Goal: Information Seeking & Learning: Learn about a topic

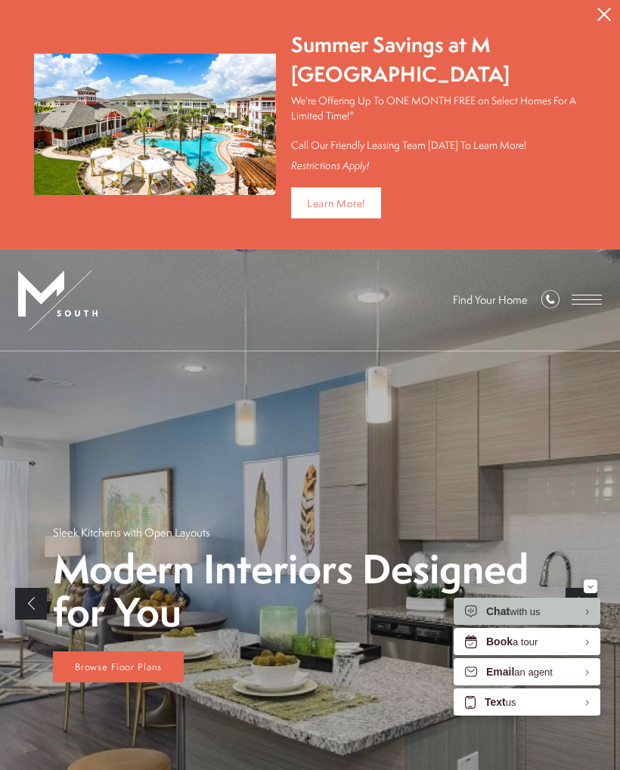
click at [122, 667] on span "Browse Floor Plans" at bounding box center [118, 667] width 87 height 13
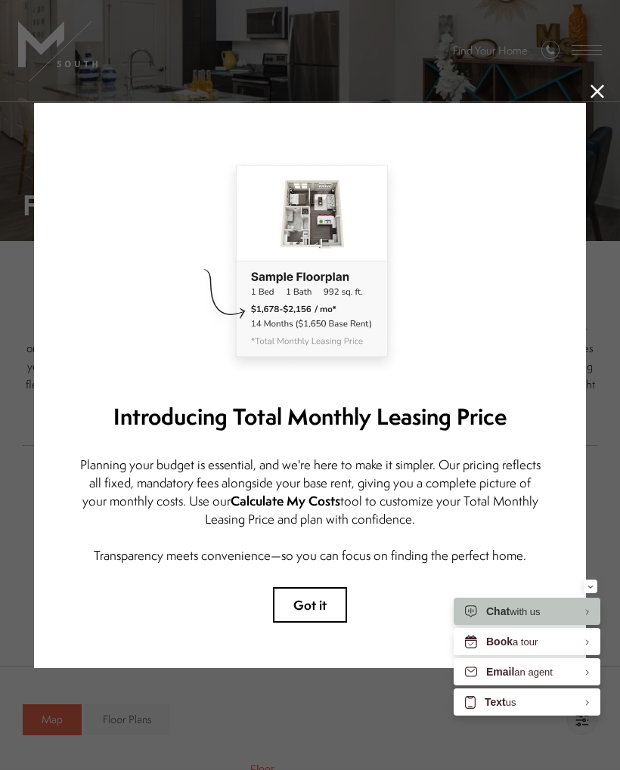
click at [595, 85] on icon at bounding box center [597, 92] width 14 height 14
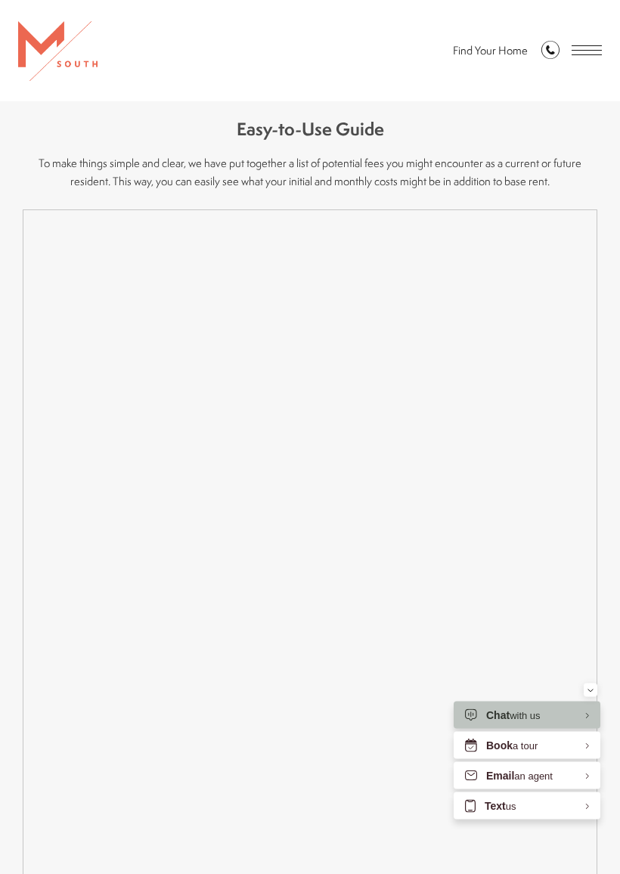
scroll to position [1342, 0]
click at [590, 54] on span "Open Menu" at bounding box center [587, 50] width 30 height 10
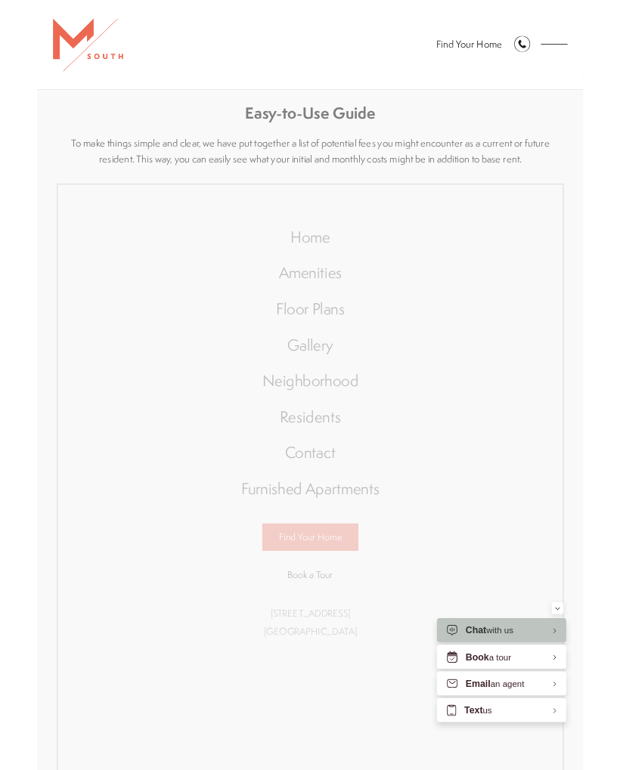
scroll to position [0, 0]
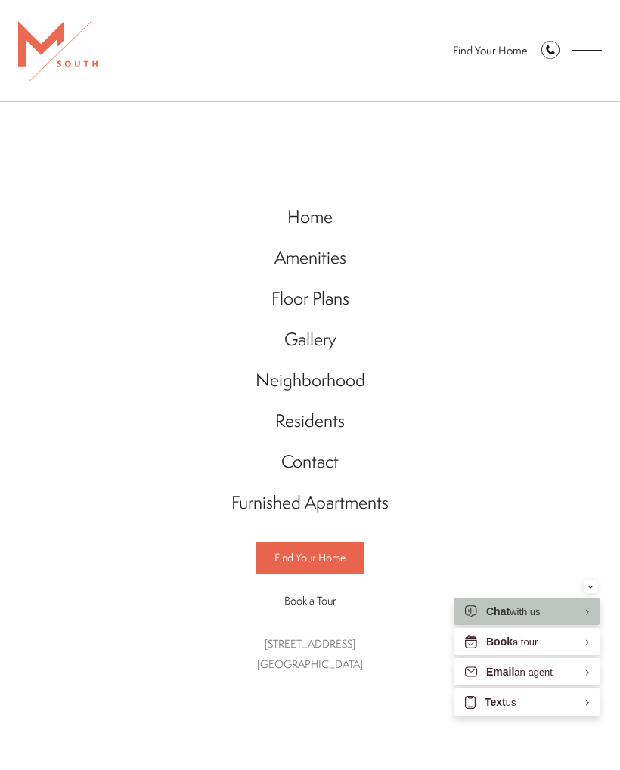
click at [333, 295] on span "Floor Plans" at bounding box center [310, 298] width 78 height 24
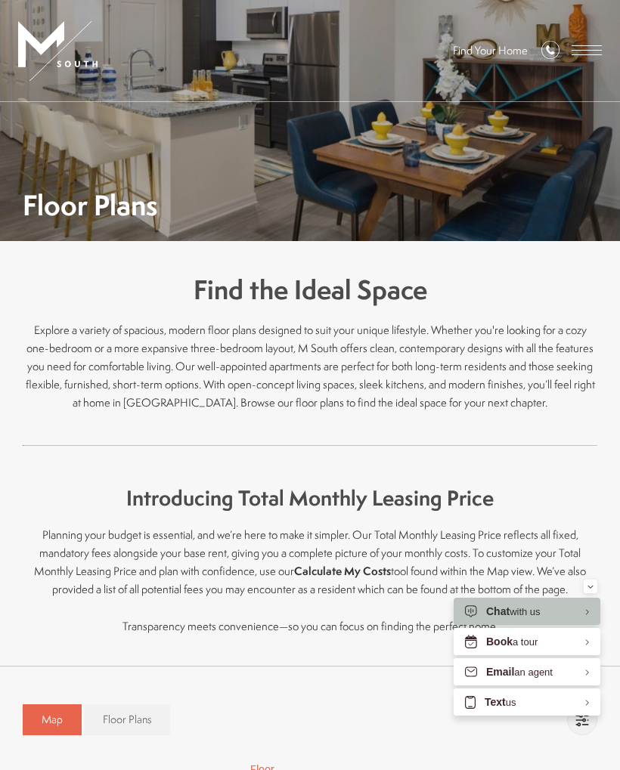
click at [141, 713] on span "Floor Plans" at bounding box center [127, 719] width 48 height 15
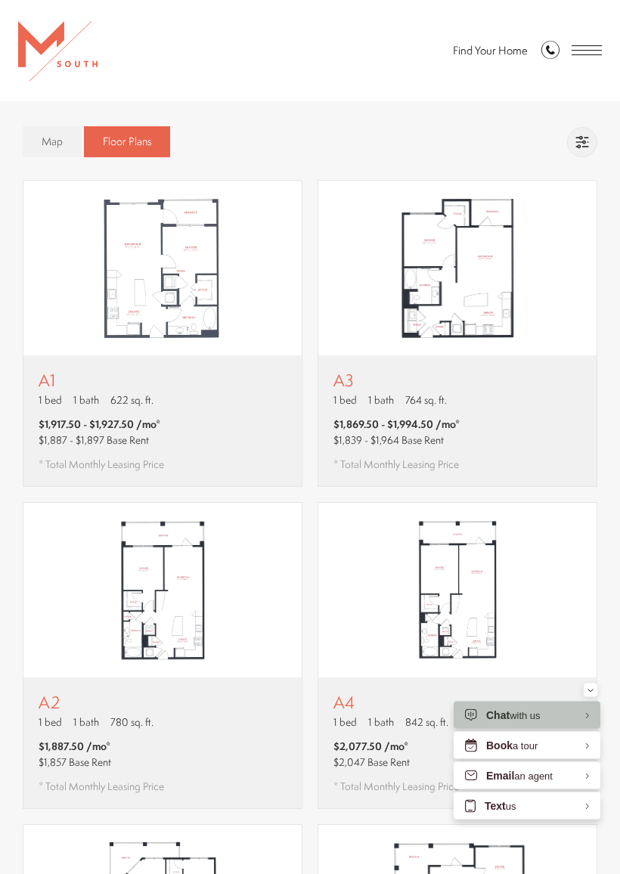
scroll to position [579, 0]
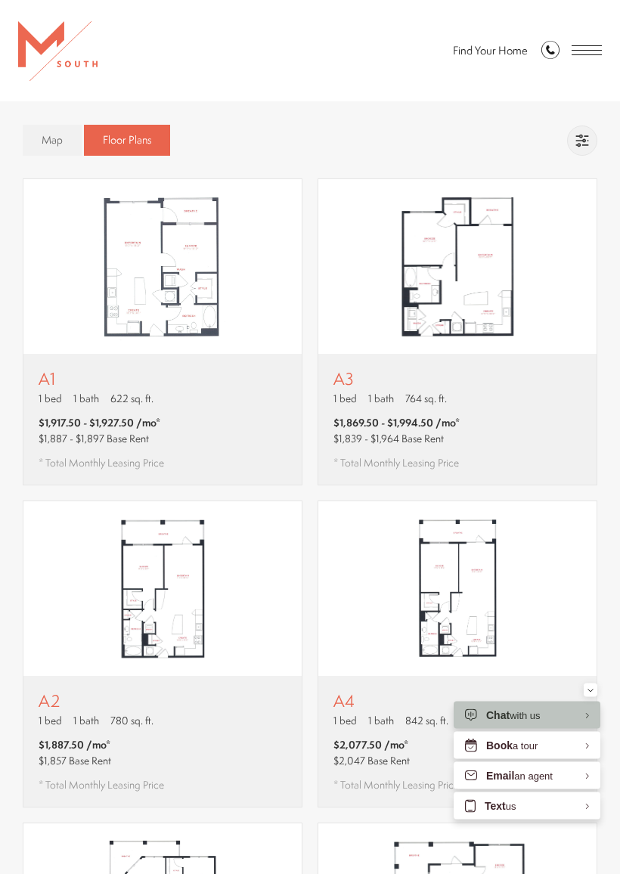
click at [208, 703] on div "A2 1 bed 1 bath 780 sq. ft. $1,887.50 /mo* $1,857 Base Rent * Total Monthly Lea…" at bounding box center [162, 742] width 278 height 131
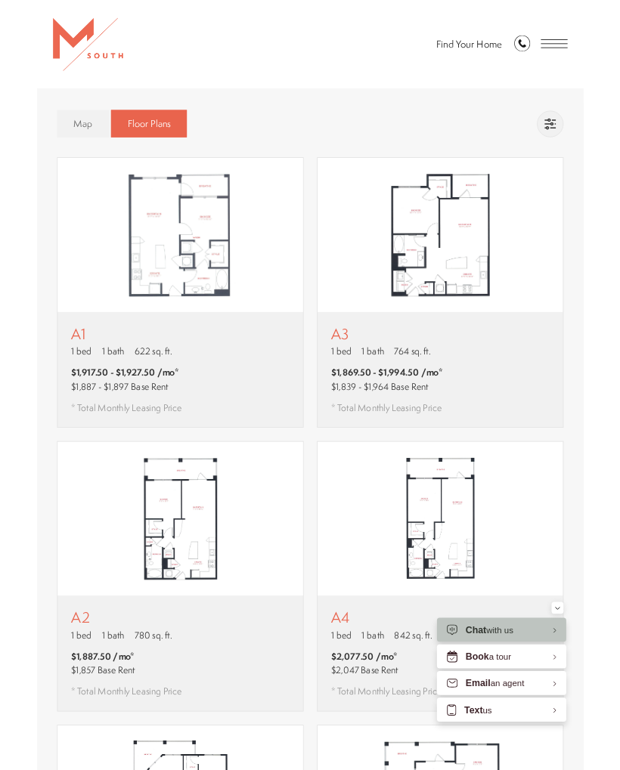
scroll to position [0, 0]
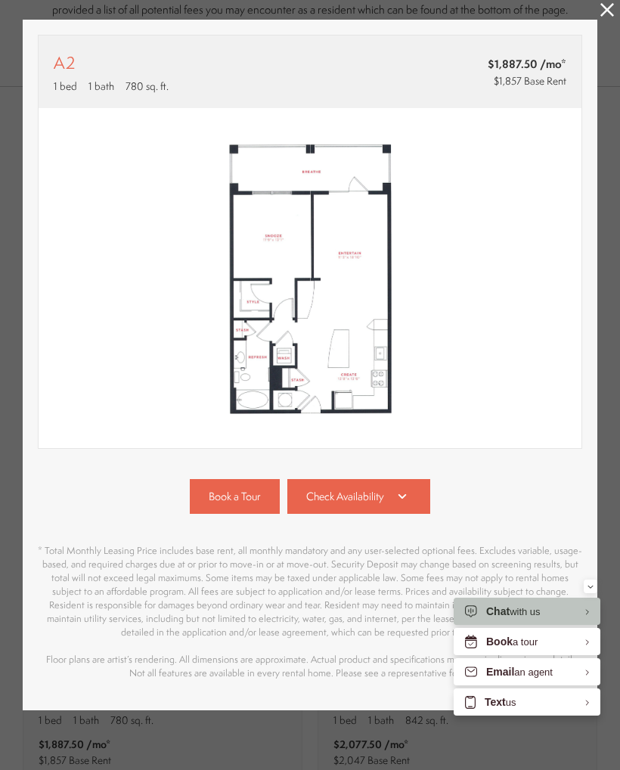
click at [372, 496] on span "Check Availability" at bounding box center [345, 496] width 78 height 15
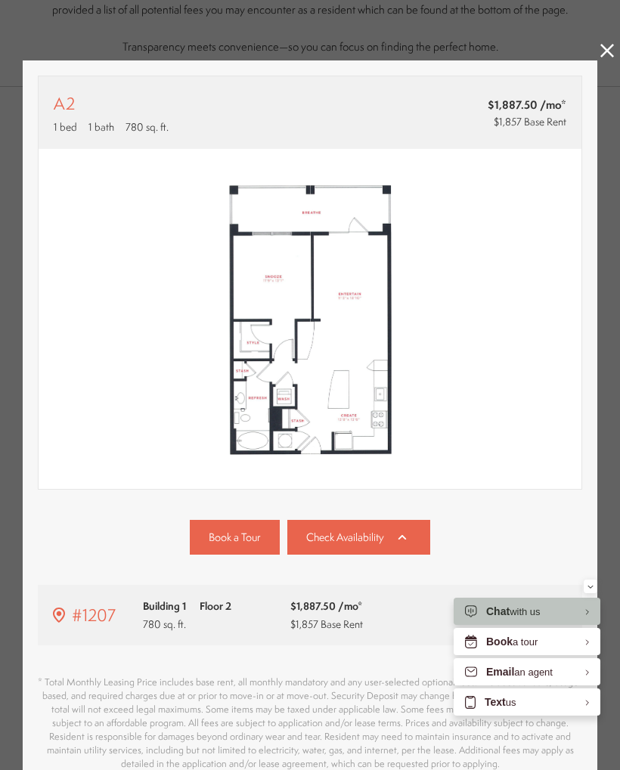
click at [606, 60] on link at bounding box center [607, 52] width 14 height 17
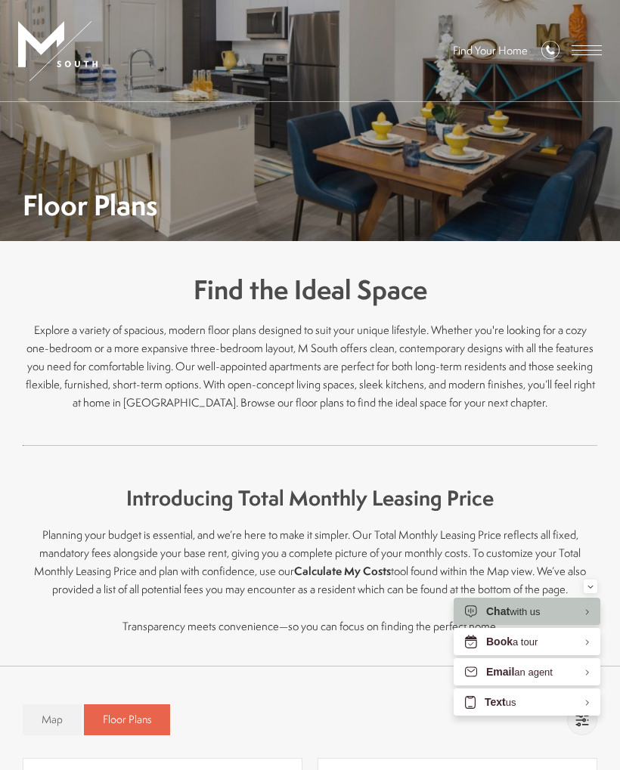
click at [595, 46] on span "Open Menu" at bounding box center [587, 45] width 30 height 1
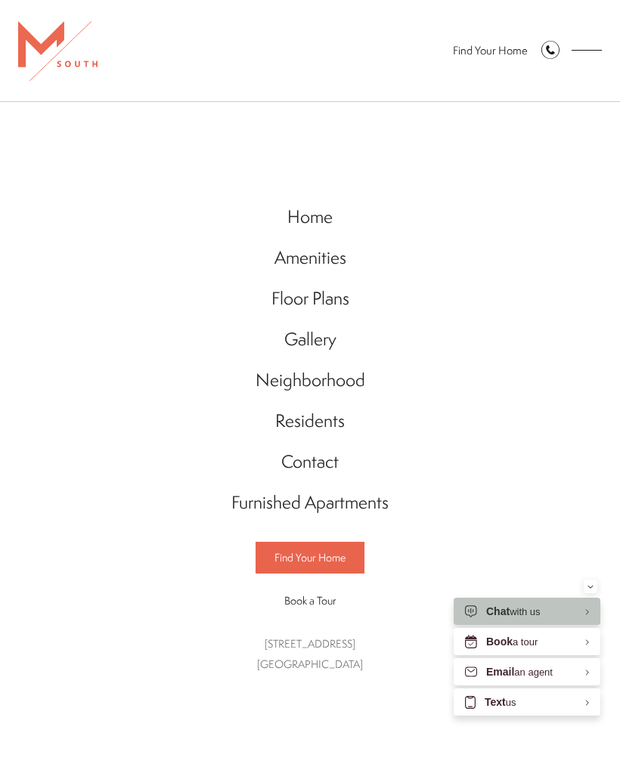
click at [330, 331] on span "Gallery" at bounding box center [310, 339] width 52 height 24
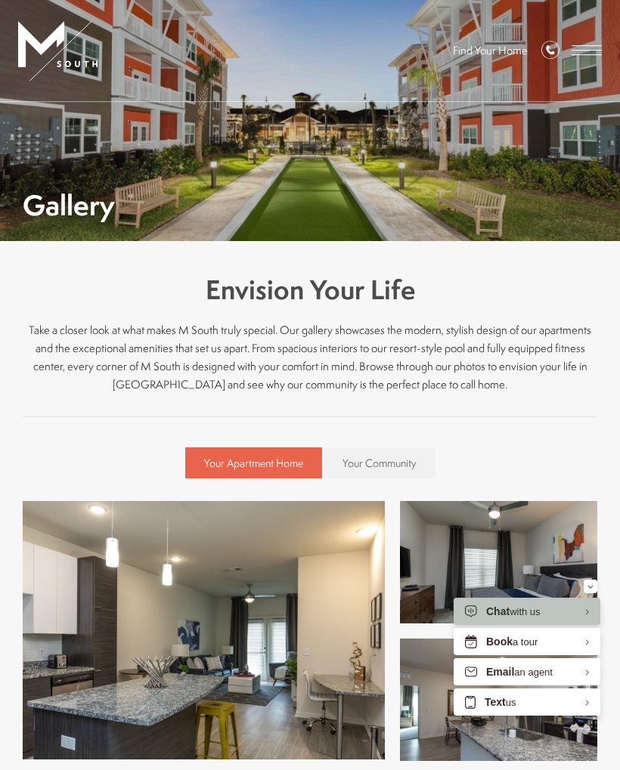
click at [493, 174] on div "Gallery" at bounding box center [310, 171] width 575 height 95
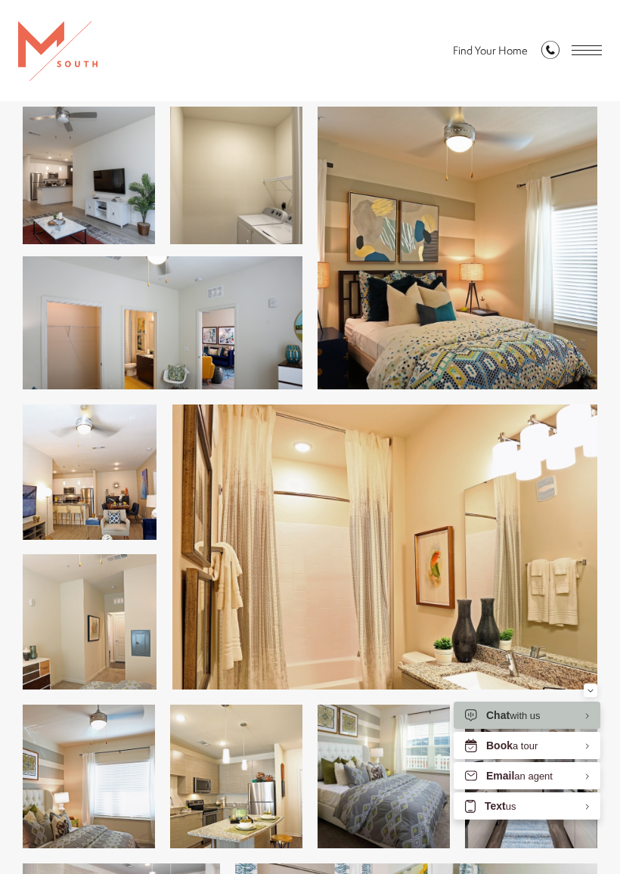
scroll to position [671, 0]
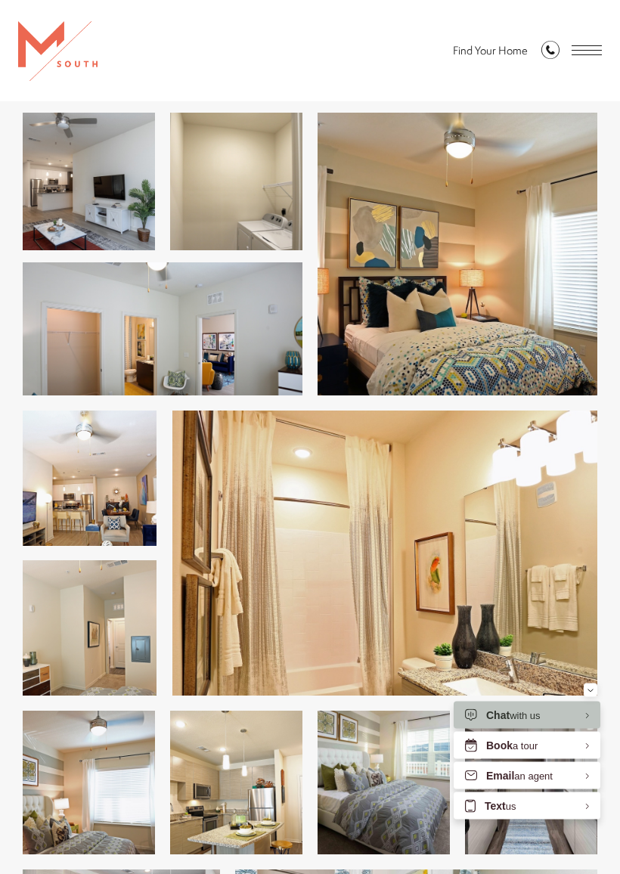
click at [52, 497] on img at bounding box center [90, 478] width 134 height 135
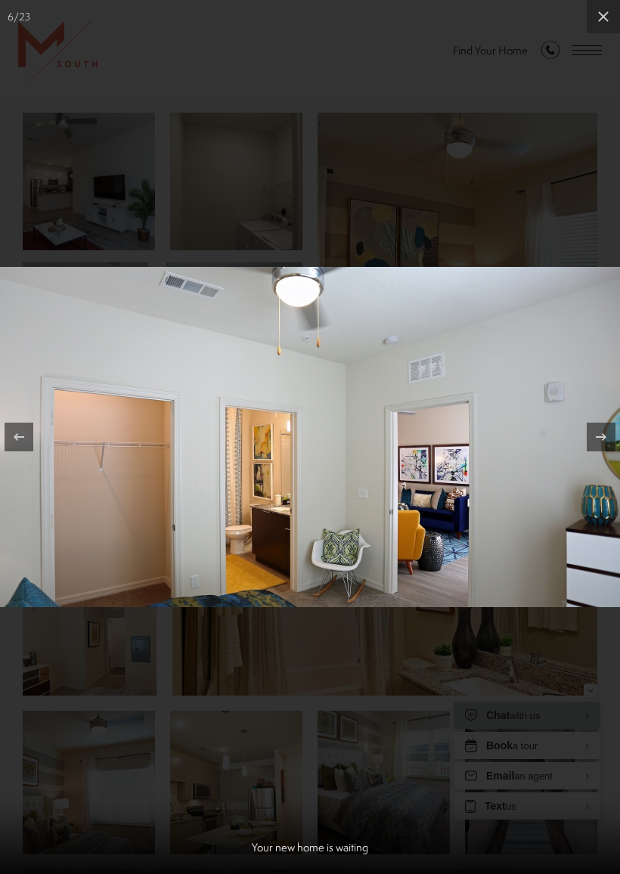
click at [603, 20] on icon at bounding box center [603, 17] width 18 height 18
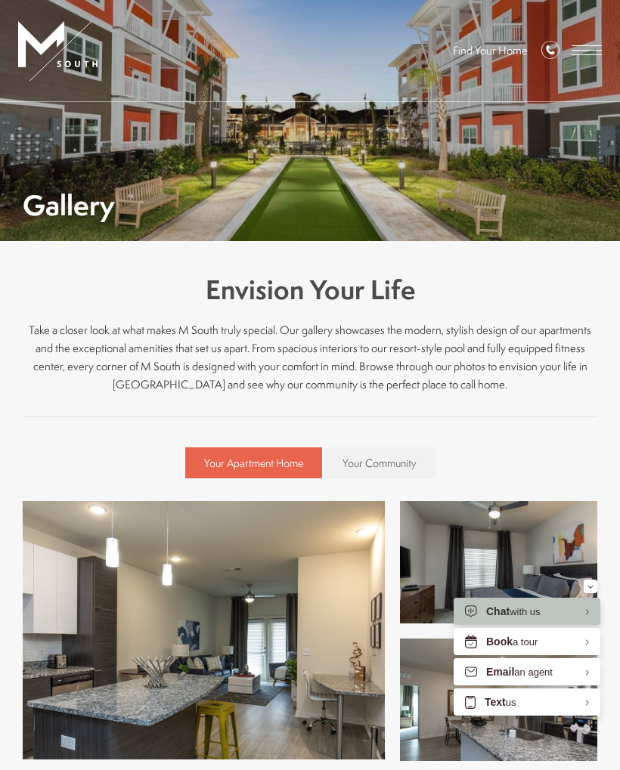
click at [395, 460] on span "Your Community" at bounding box center [379, 463] width 74 height 15
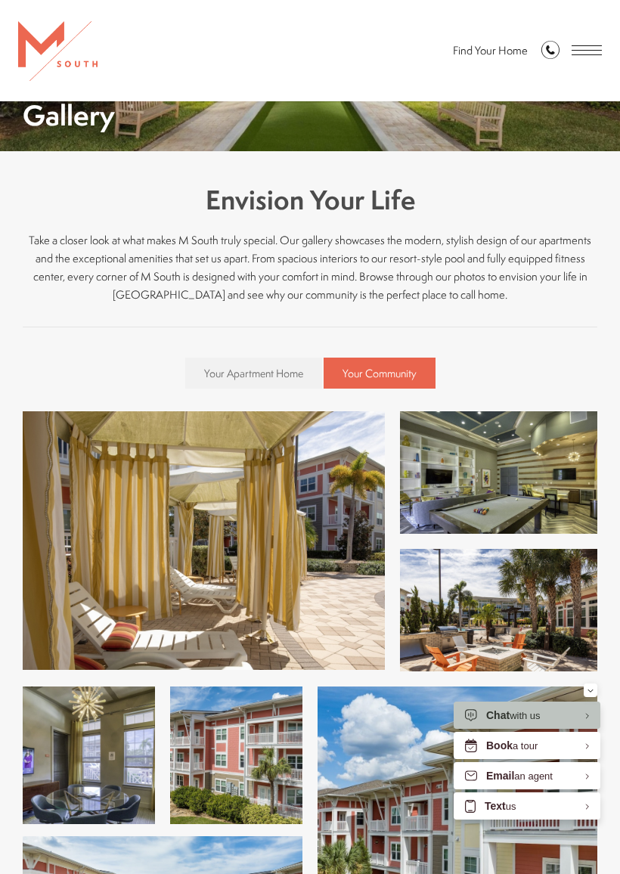
scroll to position [141, 0]
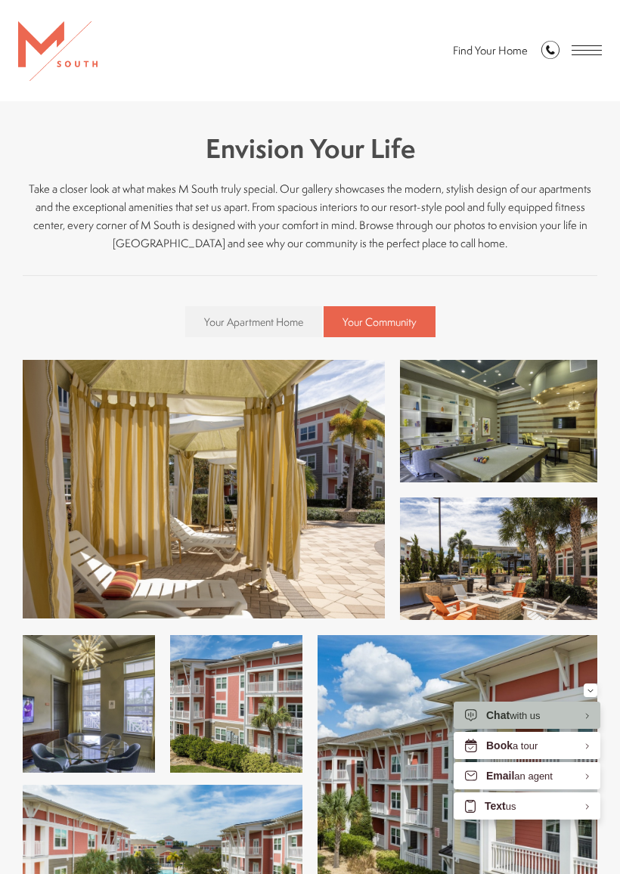
click at [78, 478] on img at bounding box center [204, 489] width 362 height 259
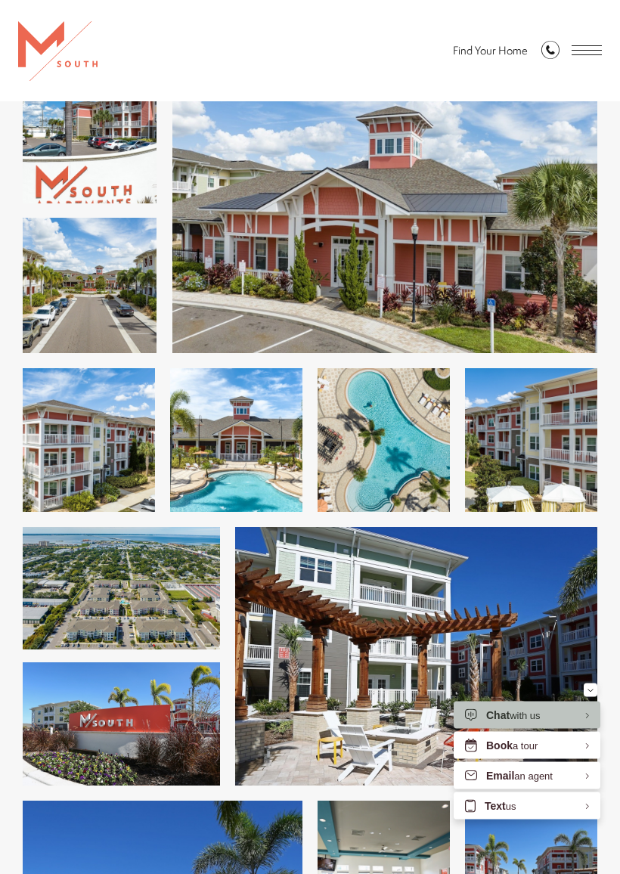
click at [262, 457] on img at bounding box center [236, 441] width 132 height 144
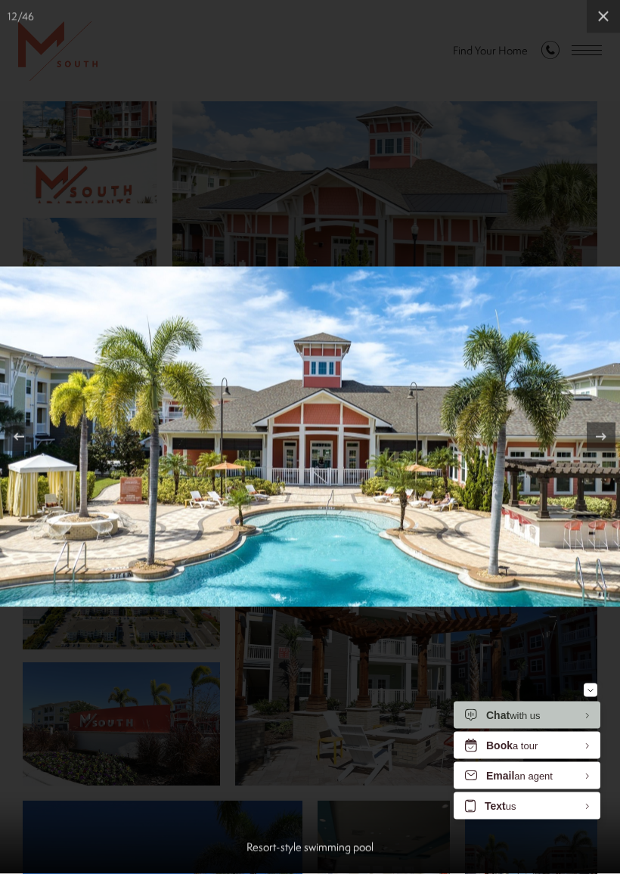
scroll to position [1006, 0]
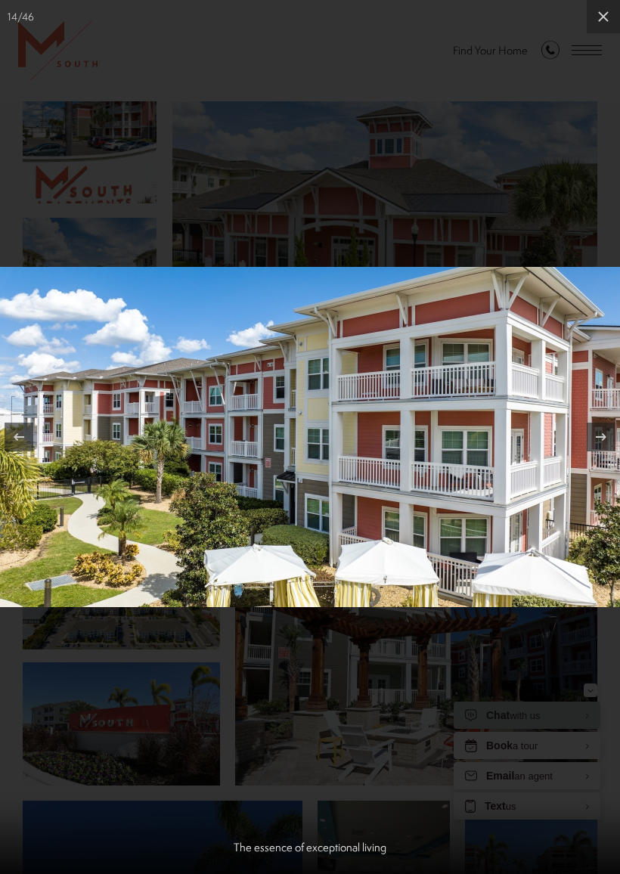
click at [610, 15] on icon at bounding box center [603, 17] width 18 height 18
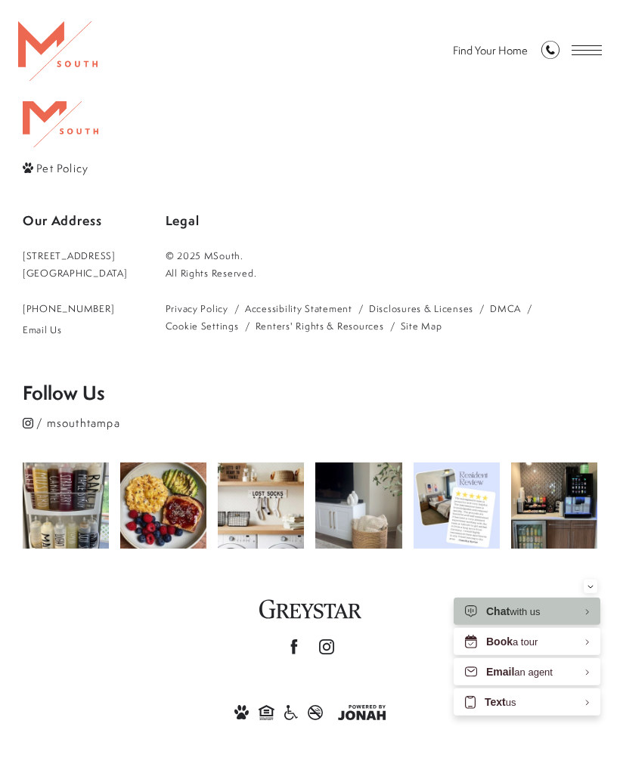
scroll to position [4182, 0]
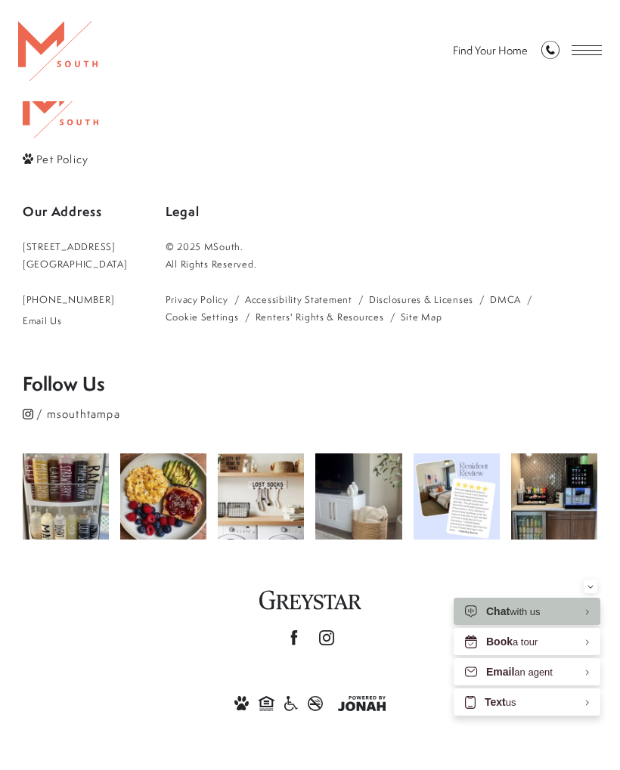
click at [327, 637] on icon "Follow us on Instagram" at bounding box center [326, 638] width 15 height 15
